Goal: Contribute content: Contribute content

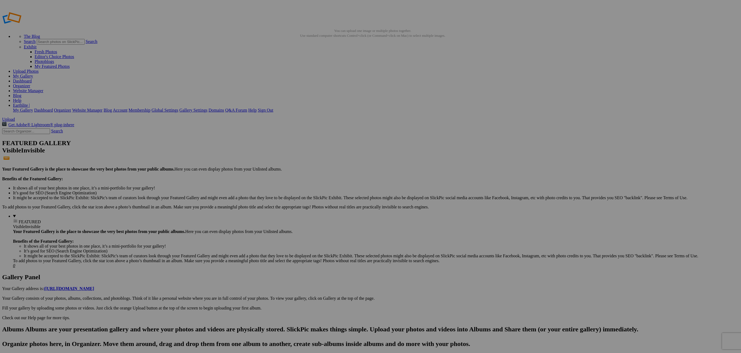
drag, startPoint x: 291, startPoint y: 81, endPoint x: 178, endPoint y: 78, distance: 112.8
drag, startPoint x: 240, startPoint y: 88, endPoint x: 195, endPoint y: 75, distance: 46.0
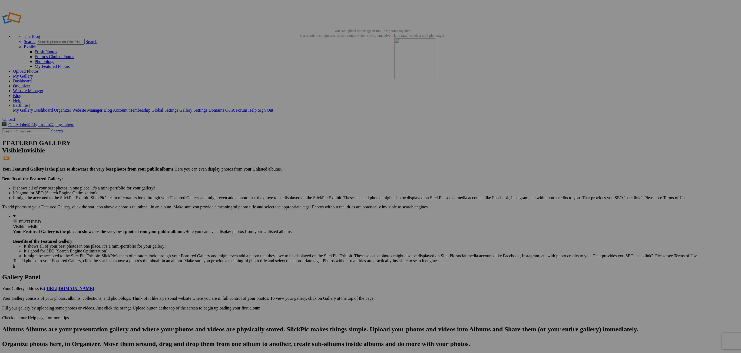
drag, startPoint x: 246, startPoint y: 80, endPoint x: 479, endPoint y: 75, distance: 233.2
drag, startPoint x: 301, startPoint y: 78, endPoint x: 495, endPoint y: 69, distance: 194.4
drag, startPoint x: 539, startPoint y: 72, endPoint x: 478, endPoint y: 74, distance: 61.1
